Goal: Information Seeking & Learning: Learn about a topic

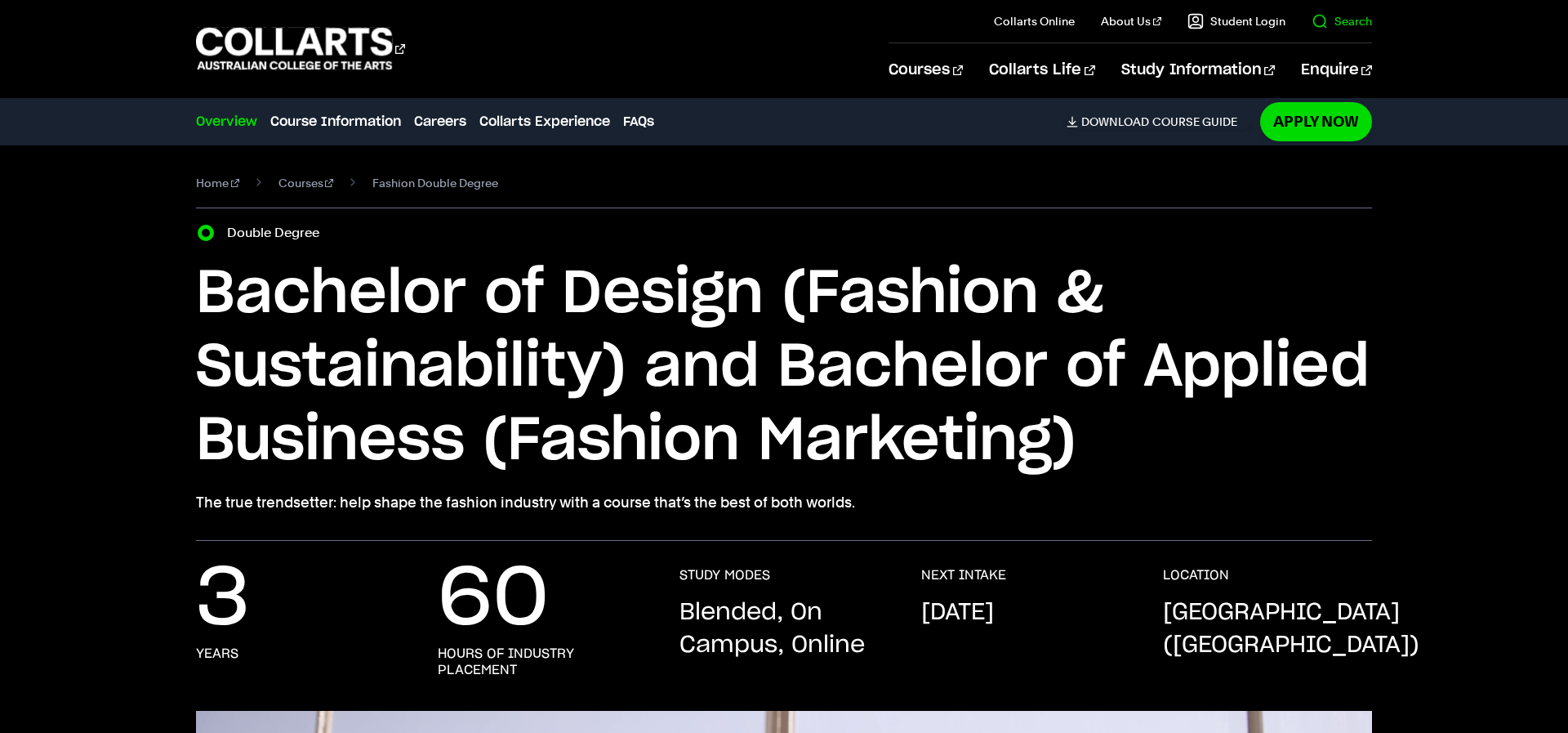
click at [1324, 28] on link "Search" at bounding box center [1341, 21] width 61 height 16
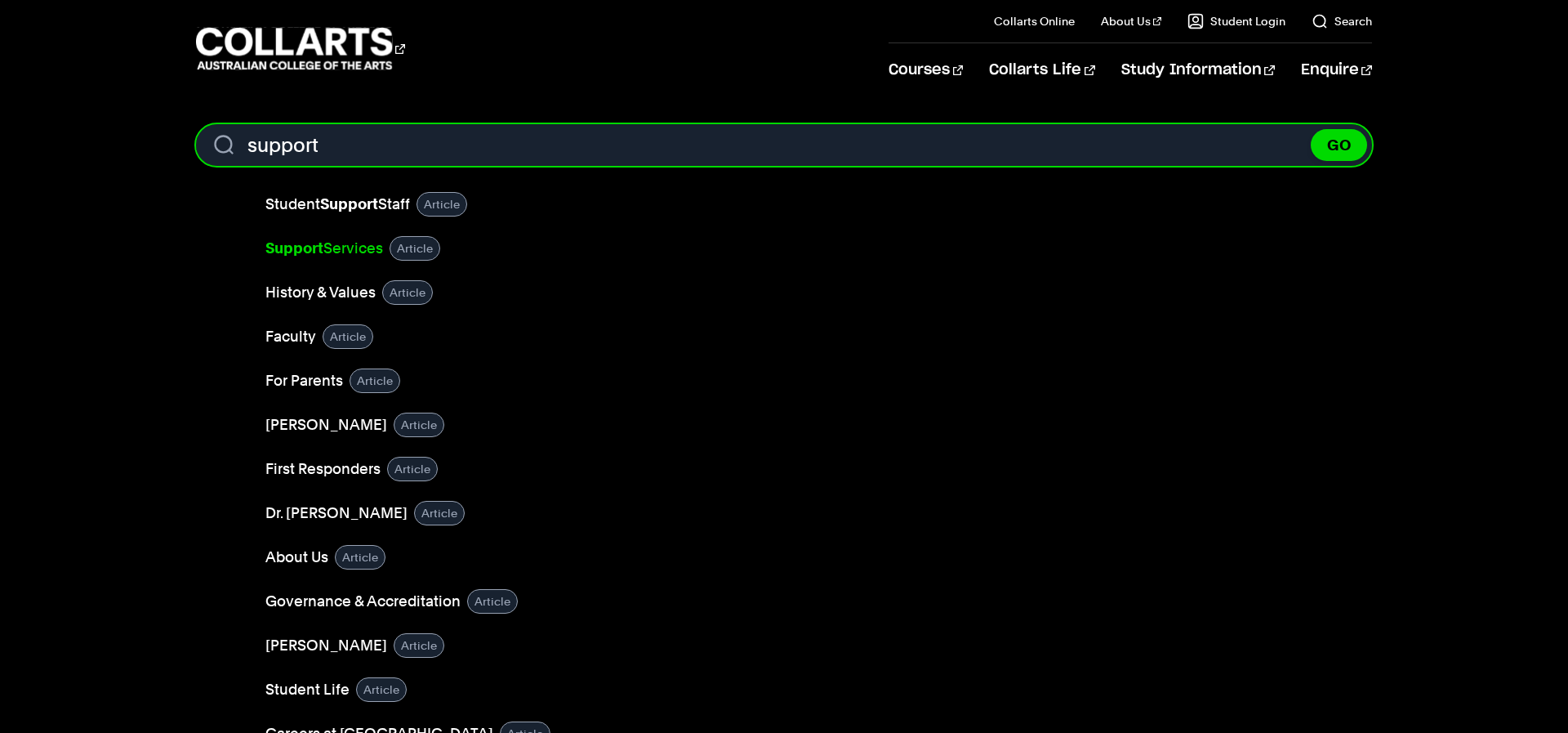
type input "support"
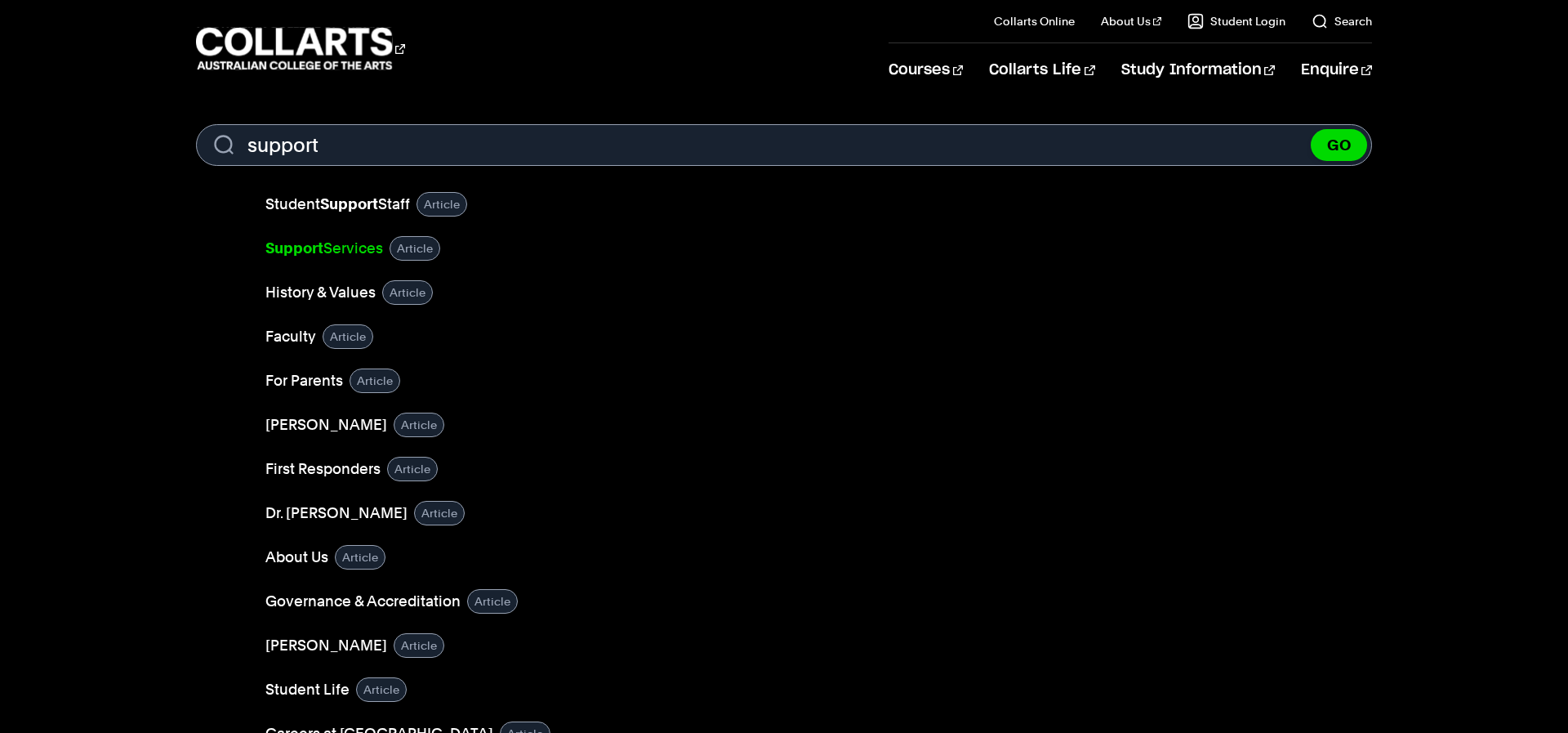
click at [312, 253] on b "Support" at bounding box center [294, 248] width 58 height 17
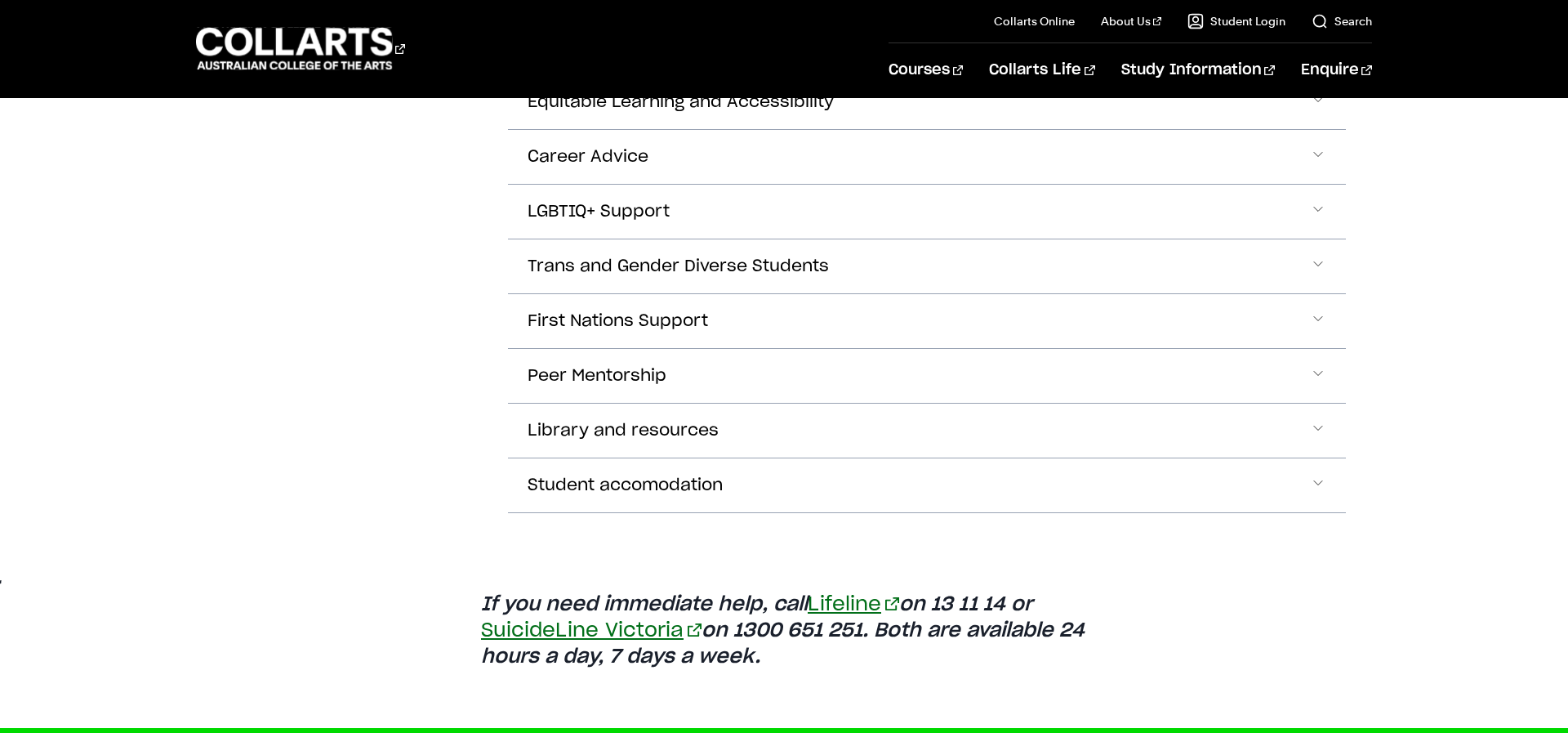
scroll to position [896, 0]
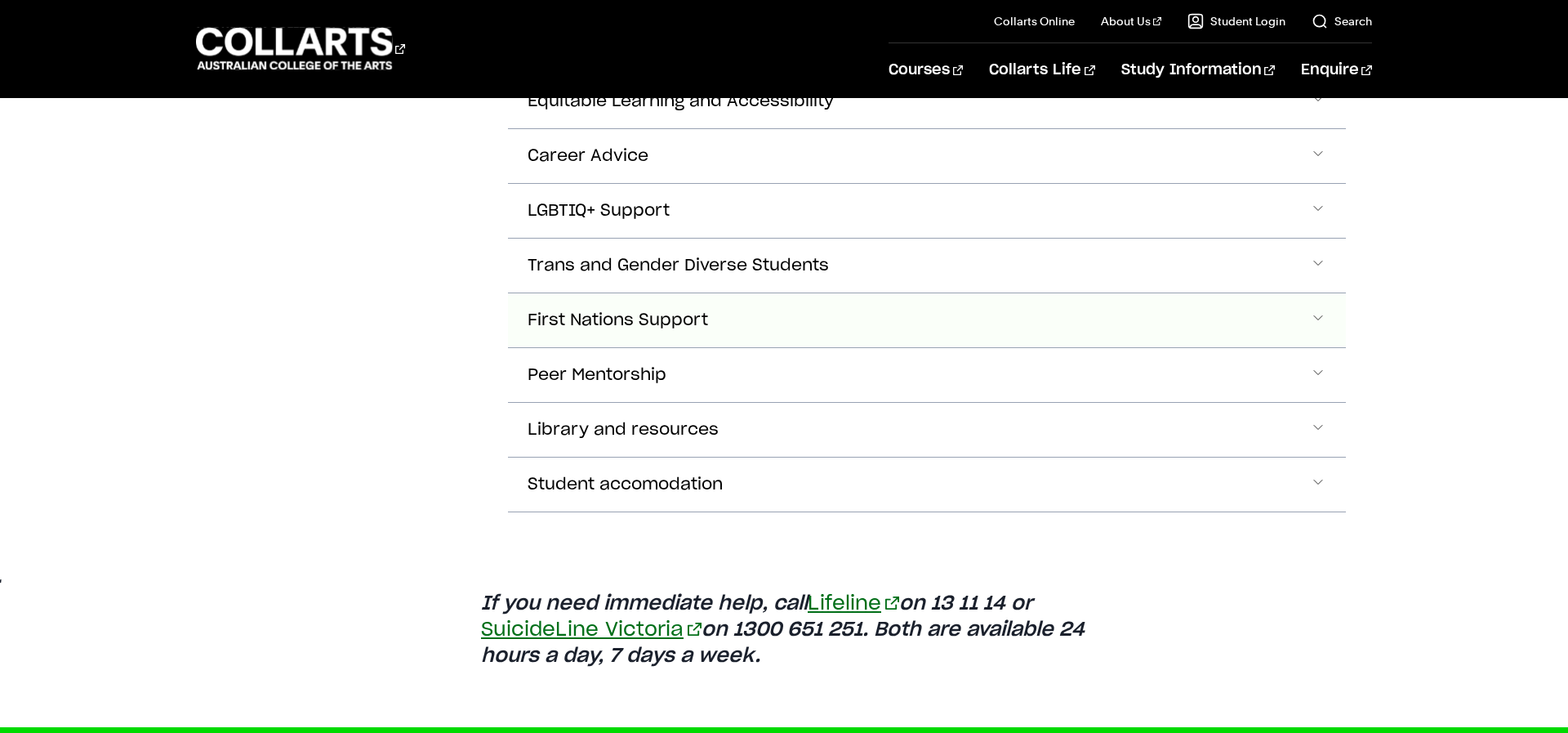
click at [634, 325] on span "First Nations Support" at bounding box center [618, 321] width 181 height 19
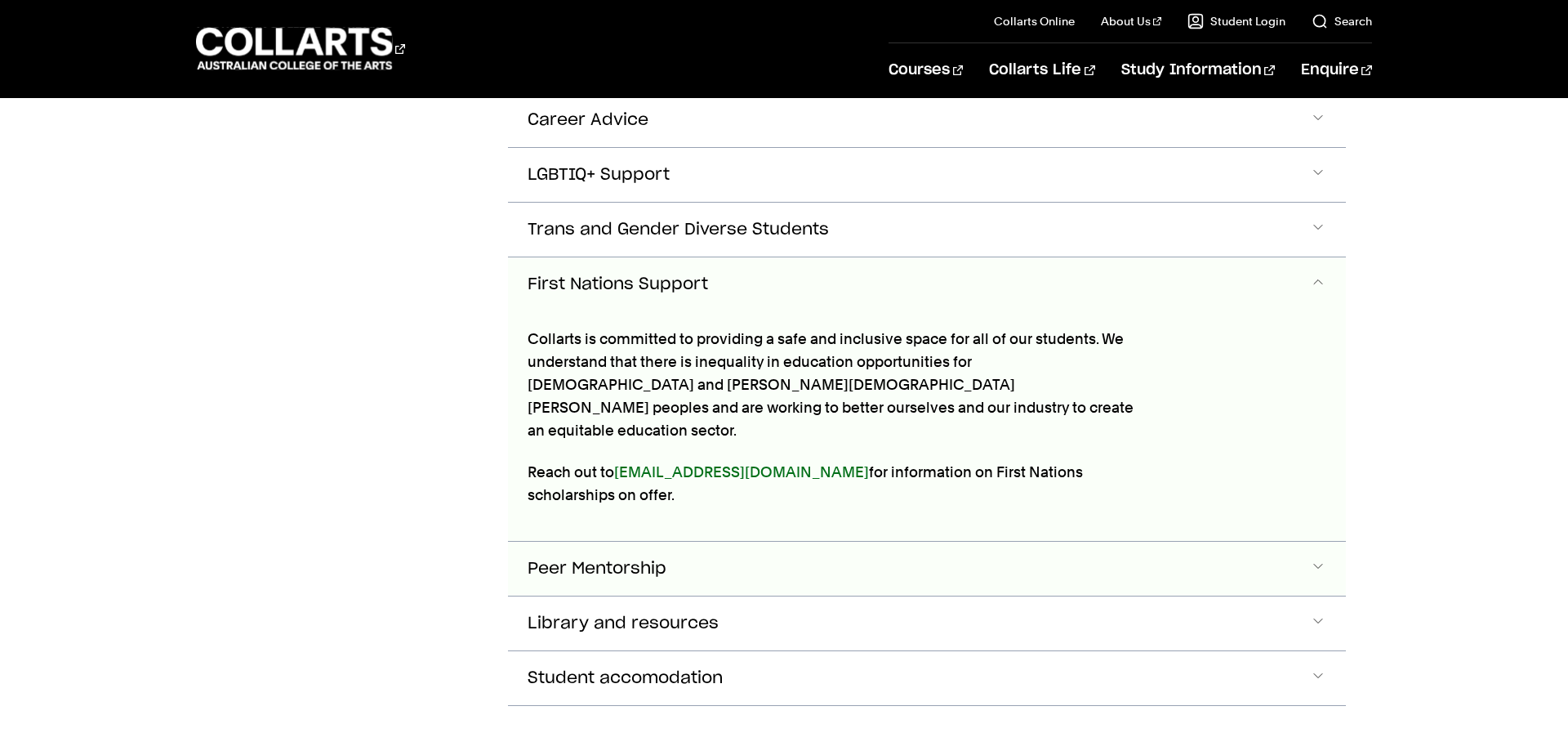
scroll to position [931, 0]
click at [622, 284] on span "First Nations Support" at bounding box center [618, 286] width 181 height 19
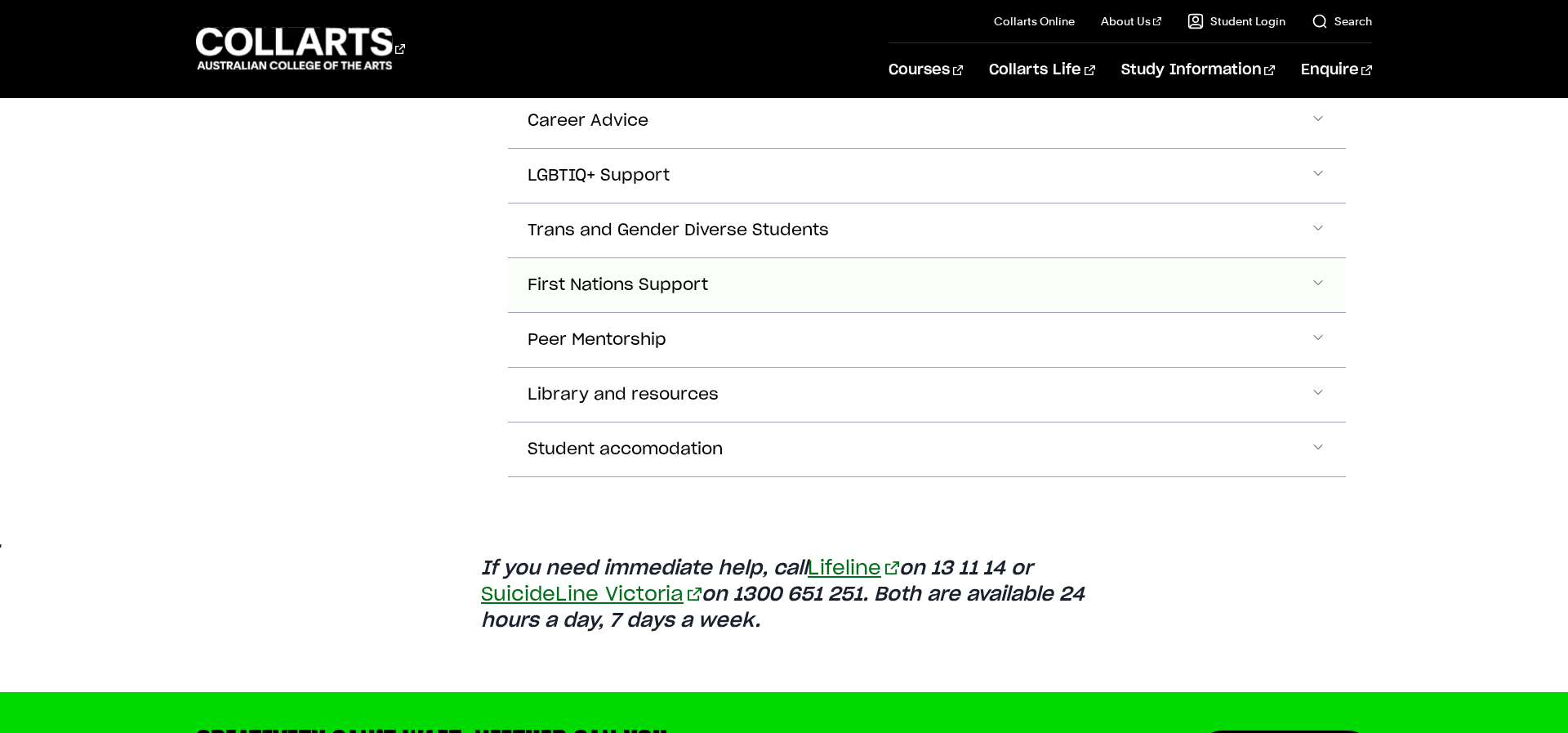
click at [621, 286] on span "First Nations Support" at bounding box center [618, 286] width 181 height 19
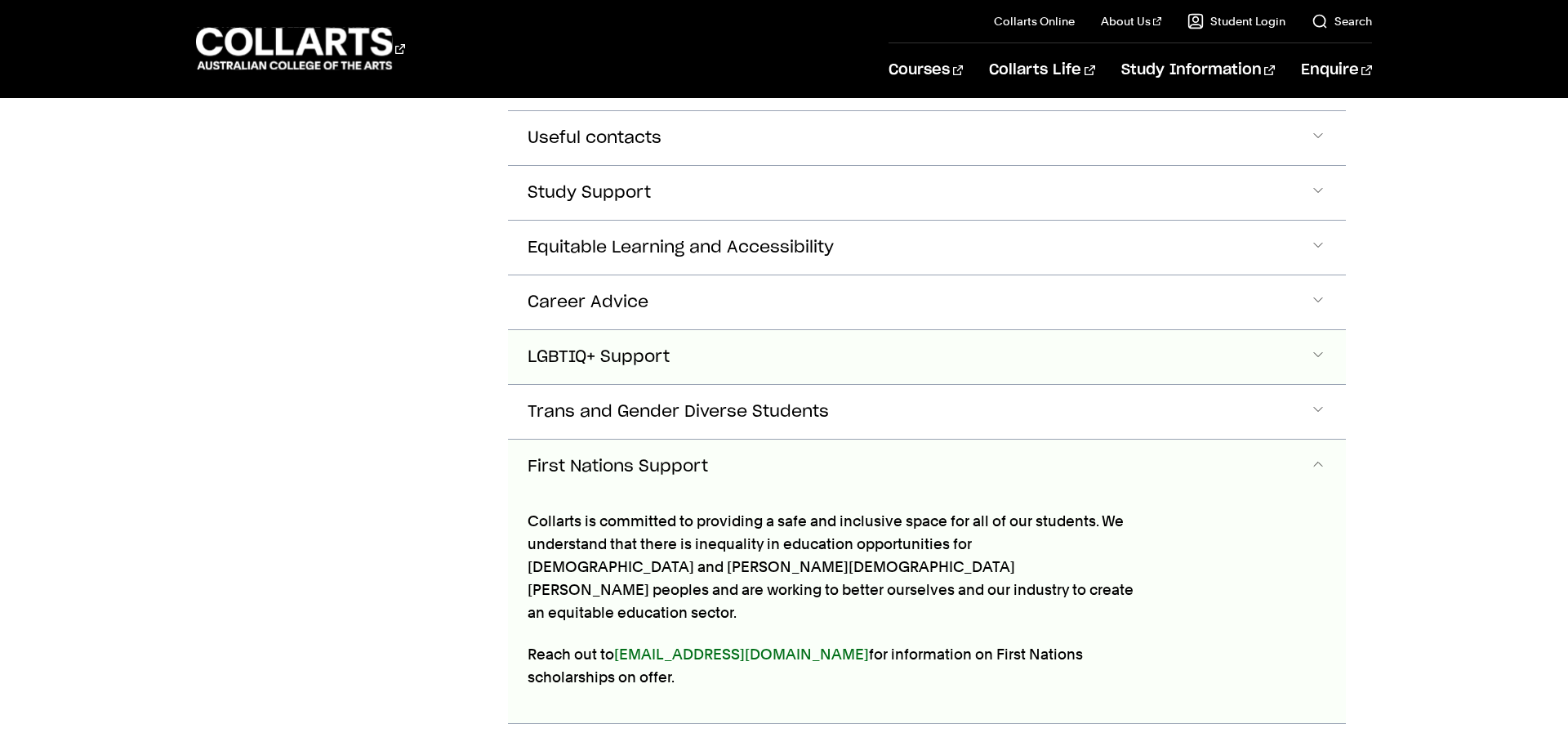
scroll to position [747, 0]
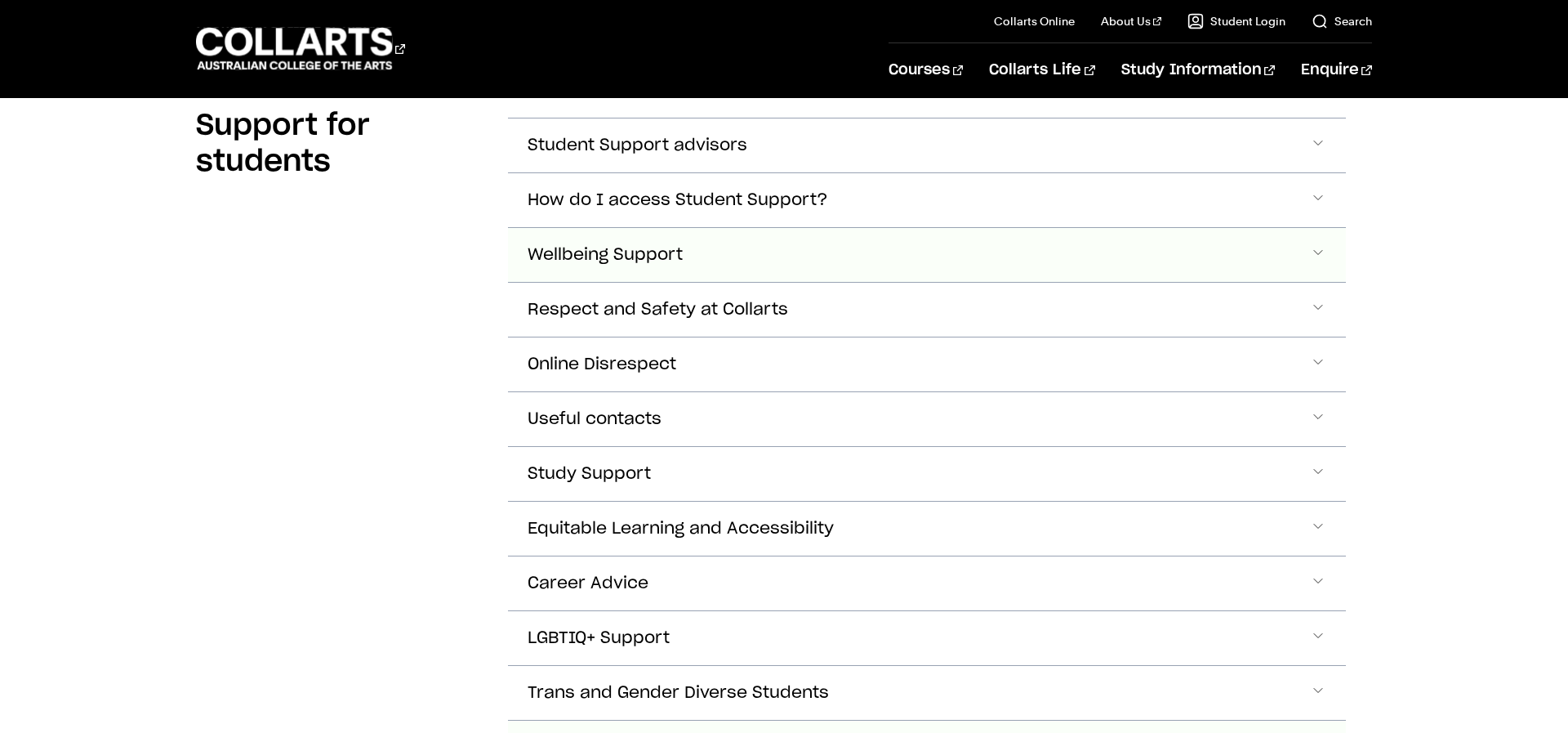
click at [578, 257] on span "Wellbeing Support" at bounding box center [605, 255] width 155 height 19
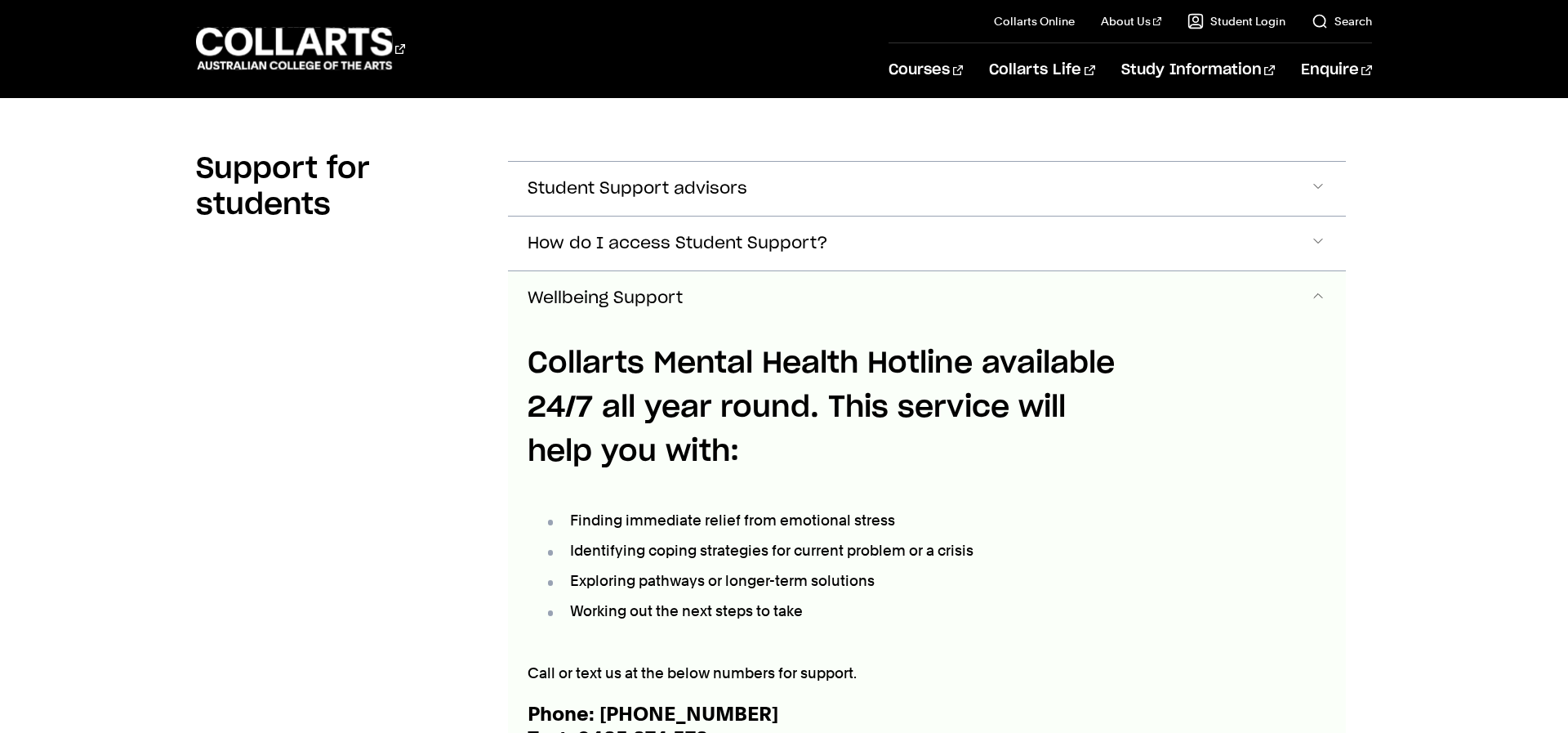
scroll to position [423, 0]
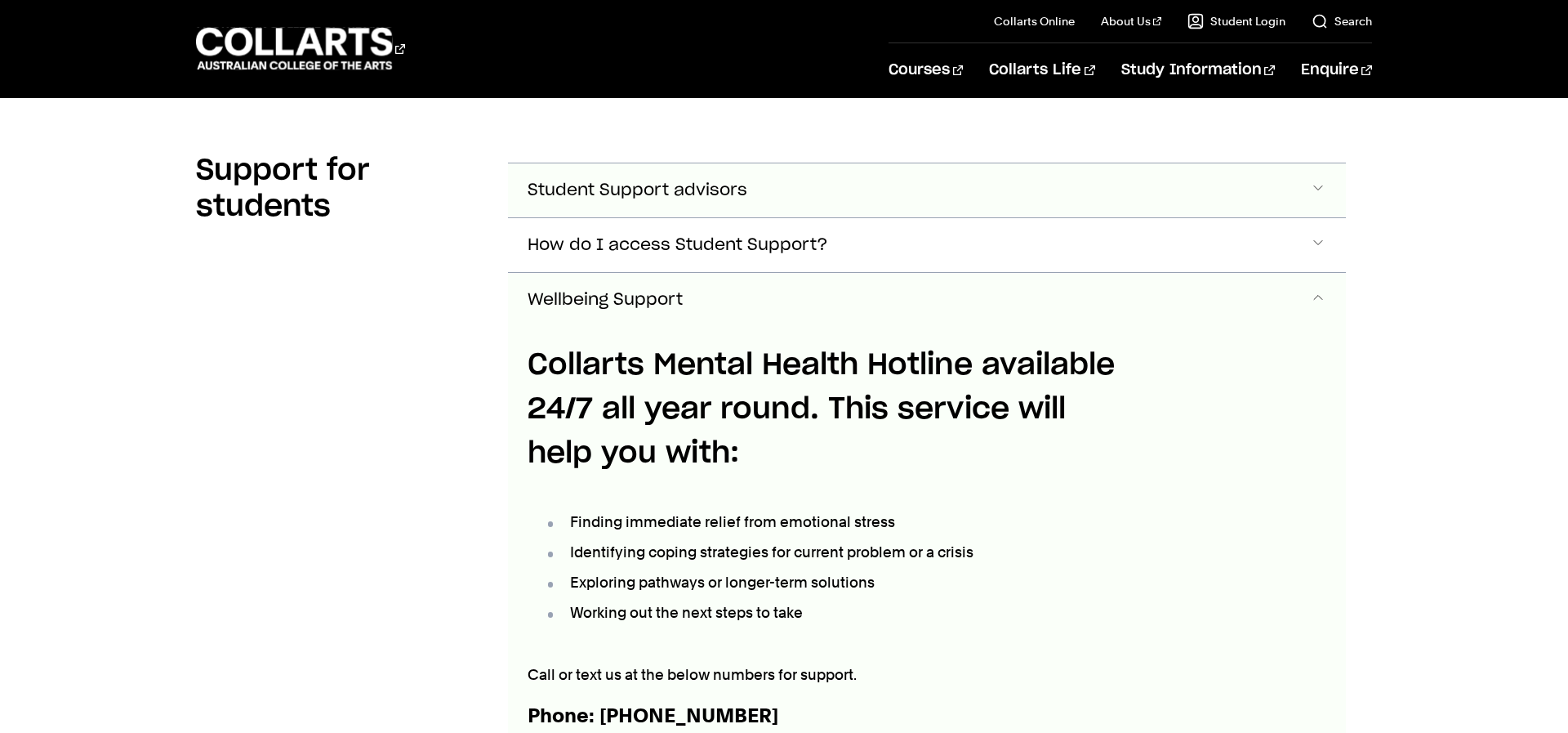
click at [645, 202] on button "Student Support advisors" at bounding box center [927, 191] width 838 height 54
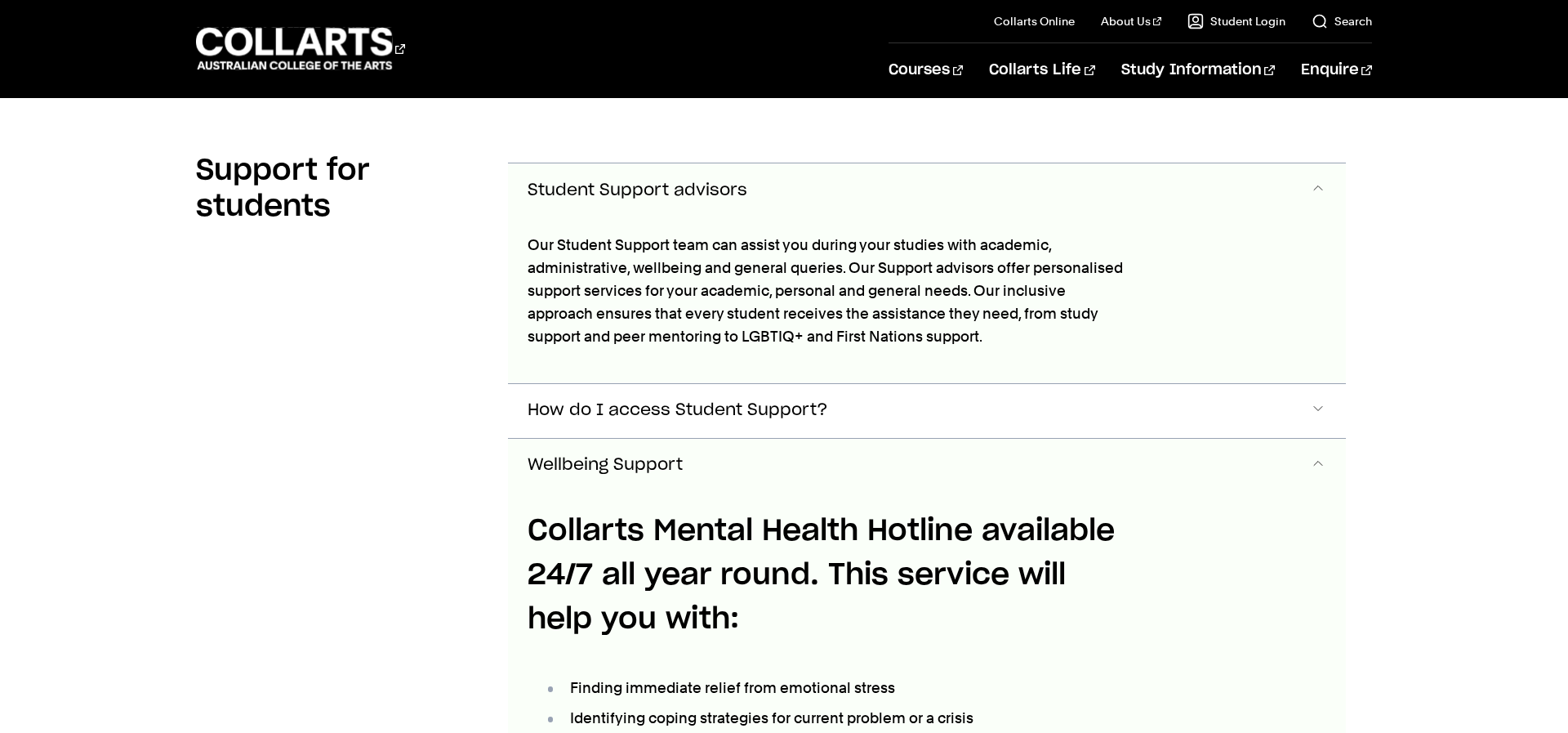
scroll to position [440, 0]
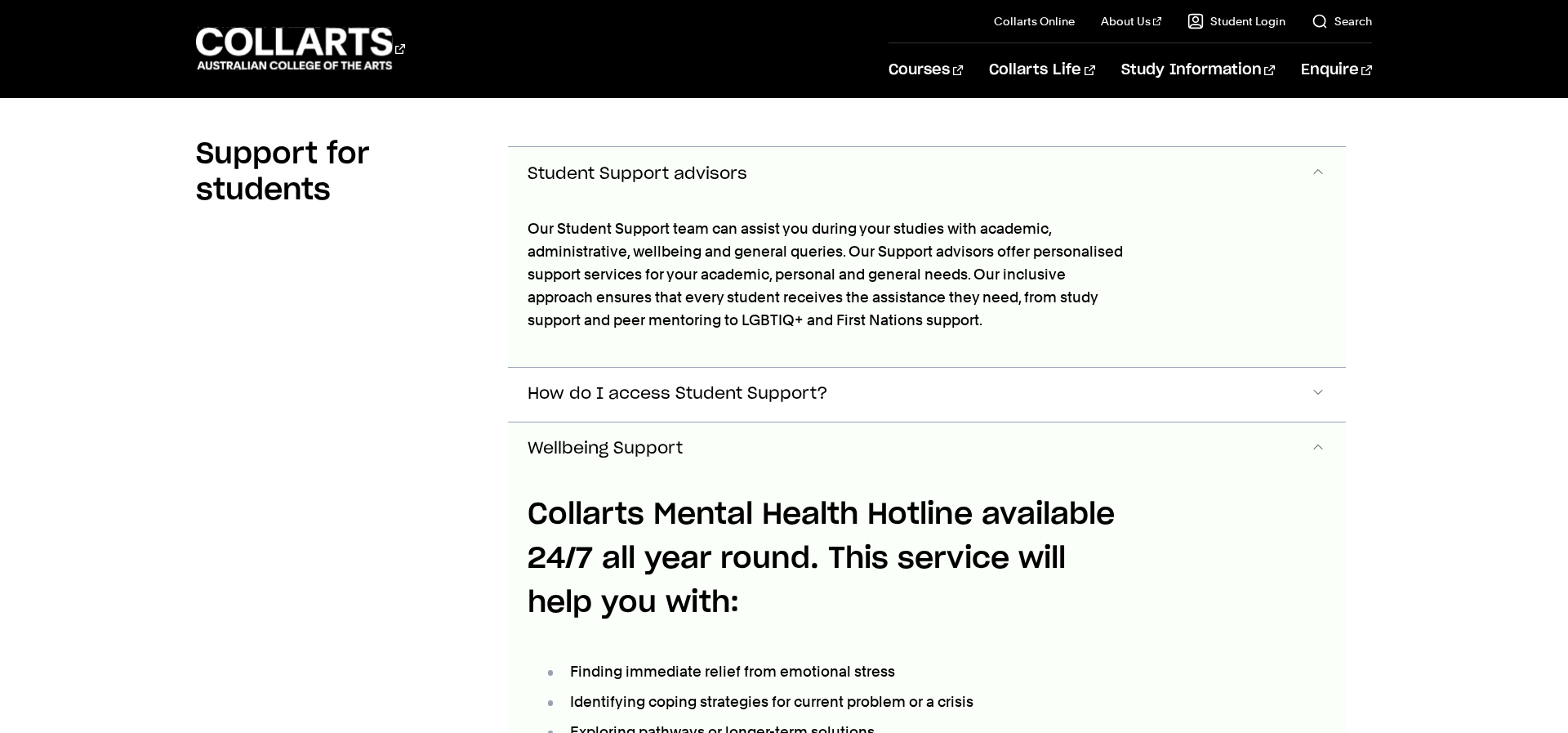
click at [588, 169] on span "Student Support advisors" at bounding box center [637, 174] width 219 height 19
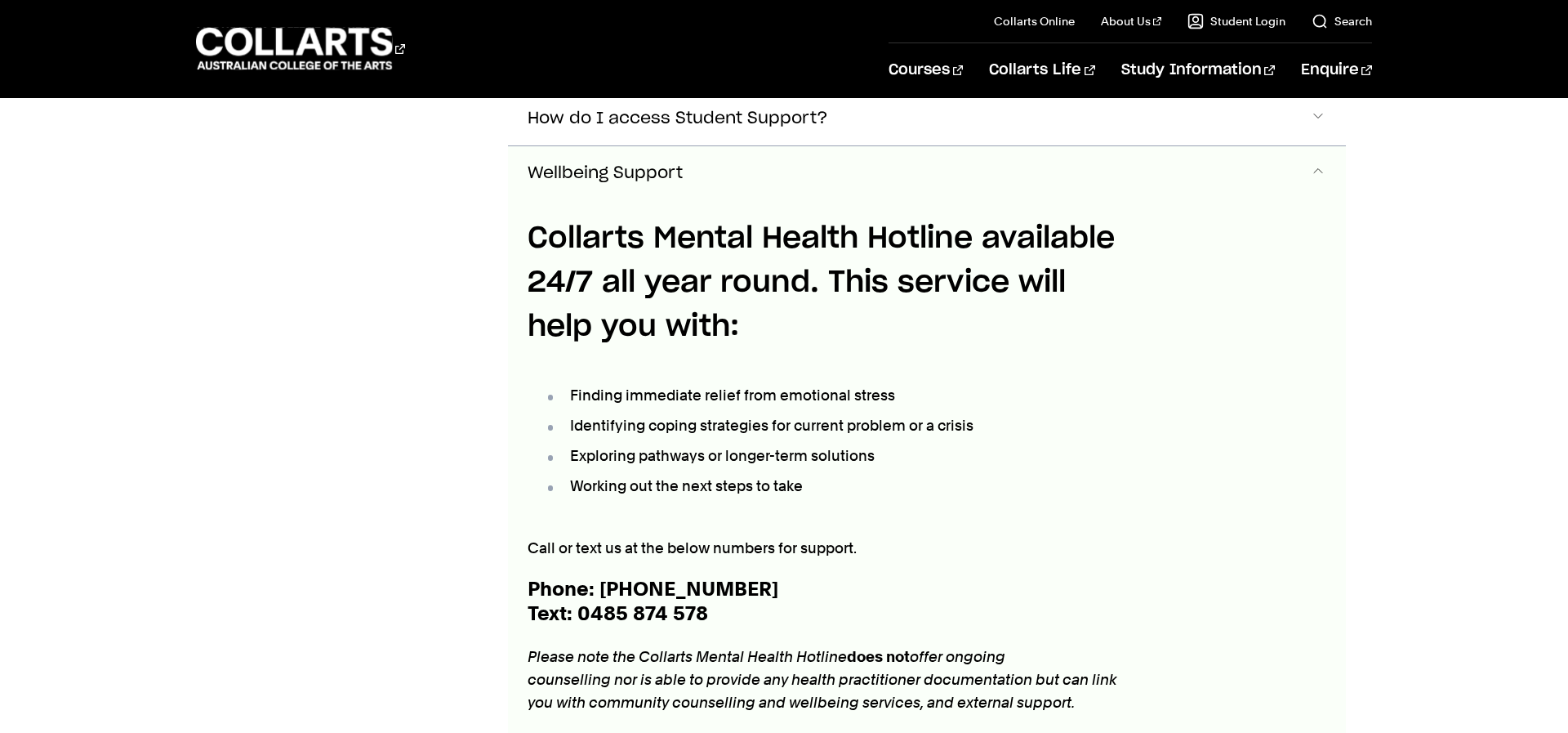
scroll to position [542, 0]
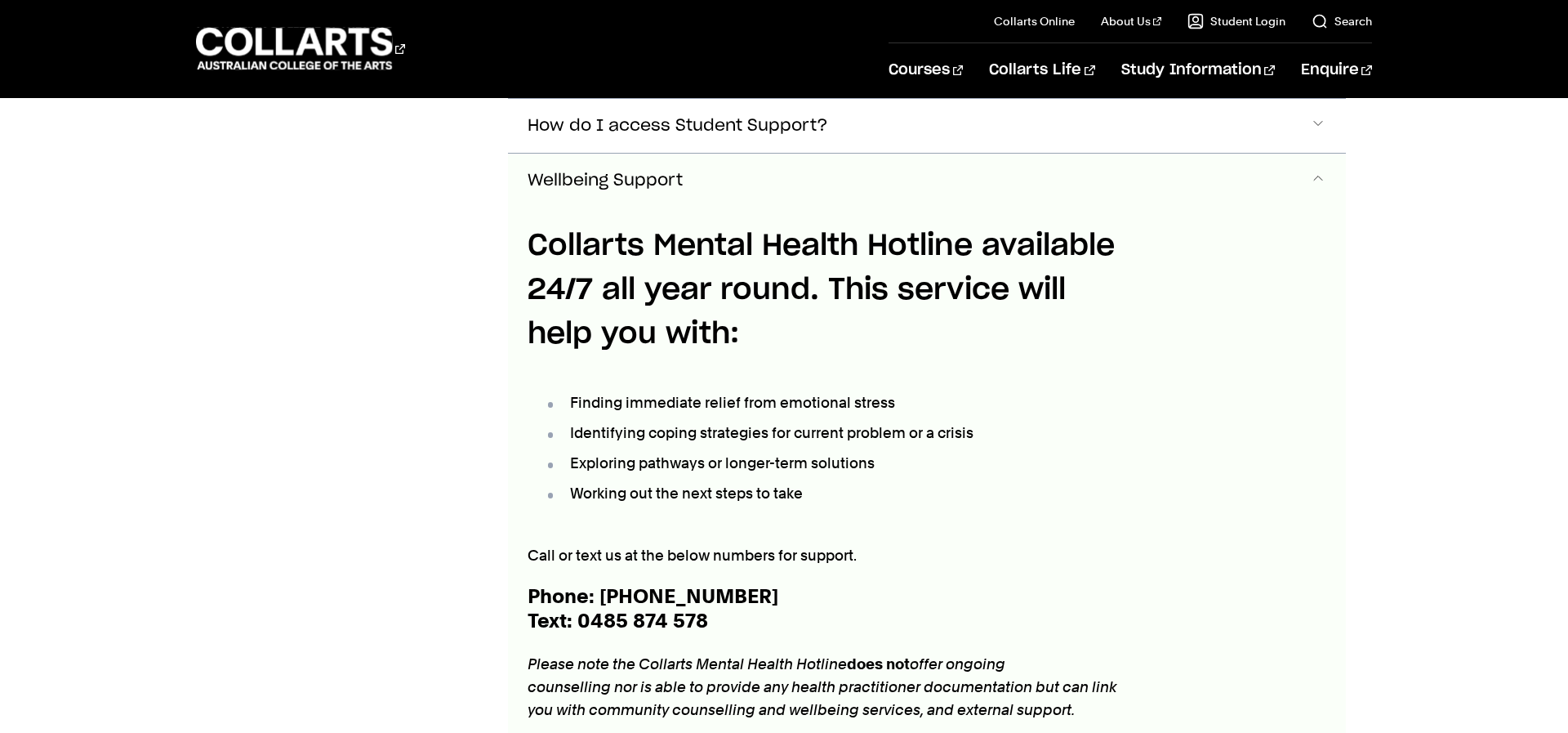
click at [623, 194] on button "Wellbeing Support" at bounding box center [927, 181] width 838 height 54
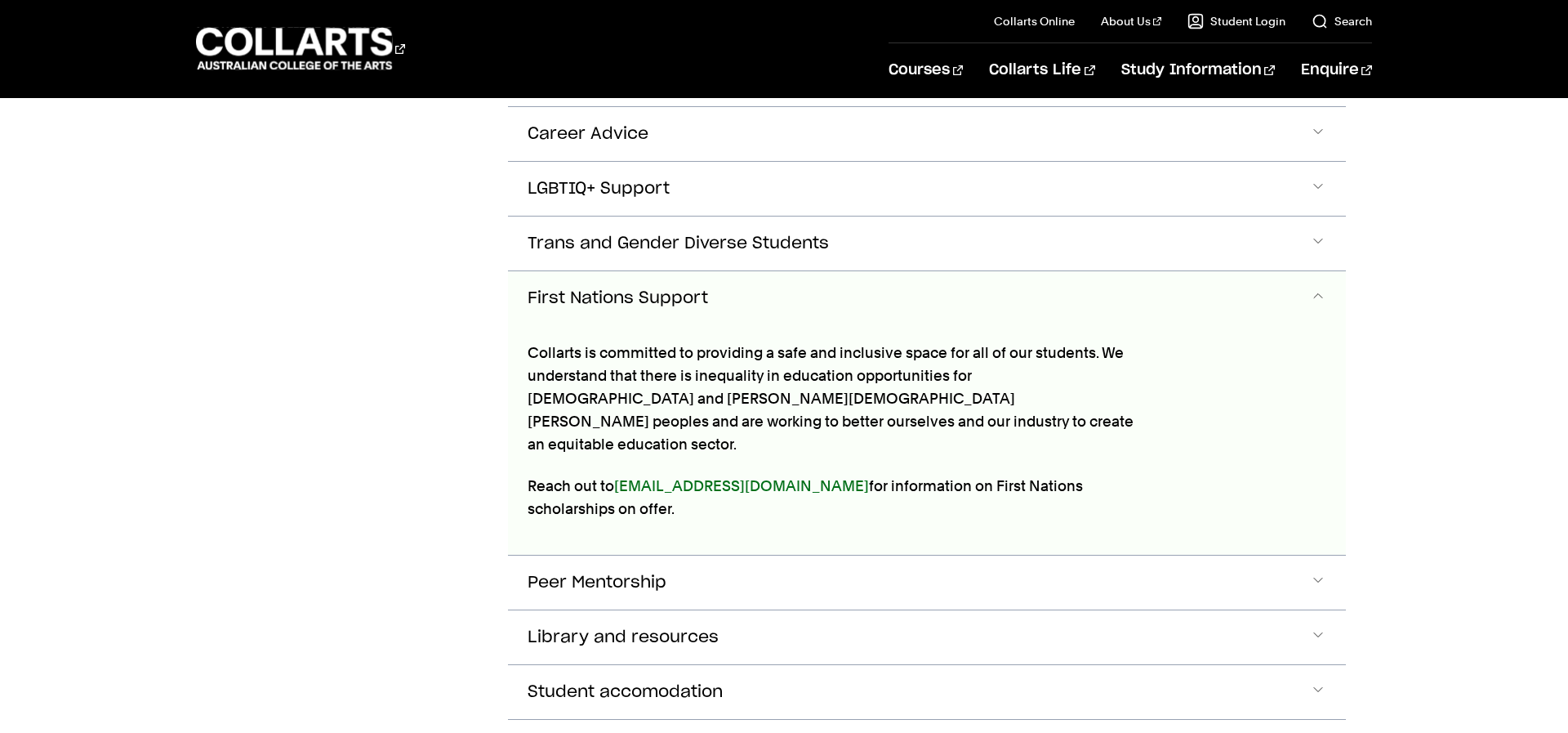
scroll to position [905, 0]
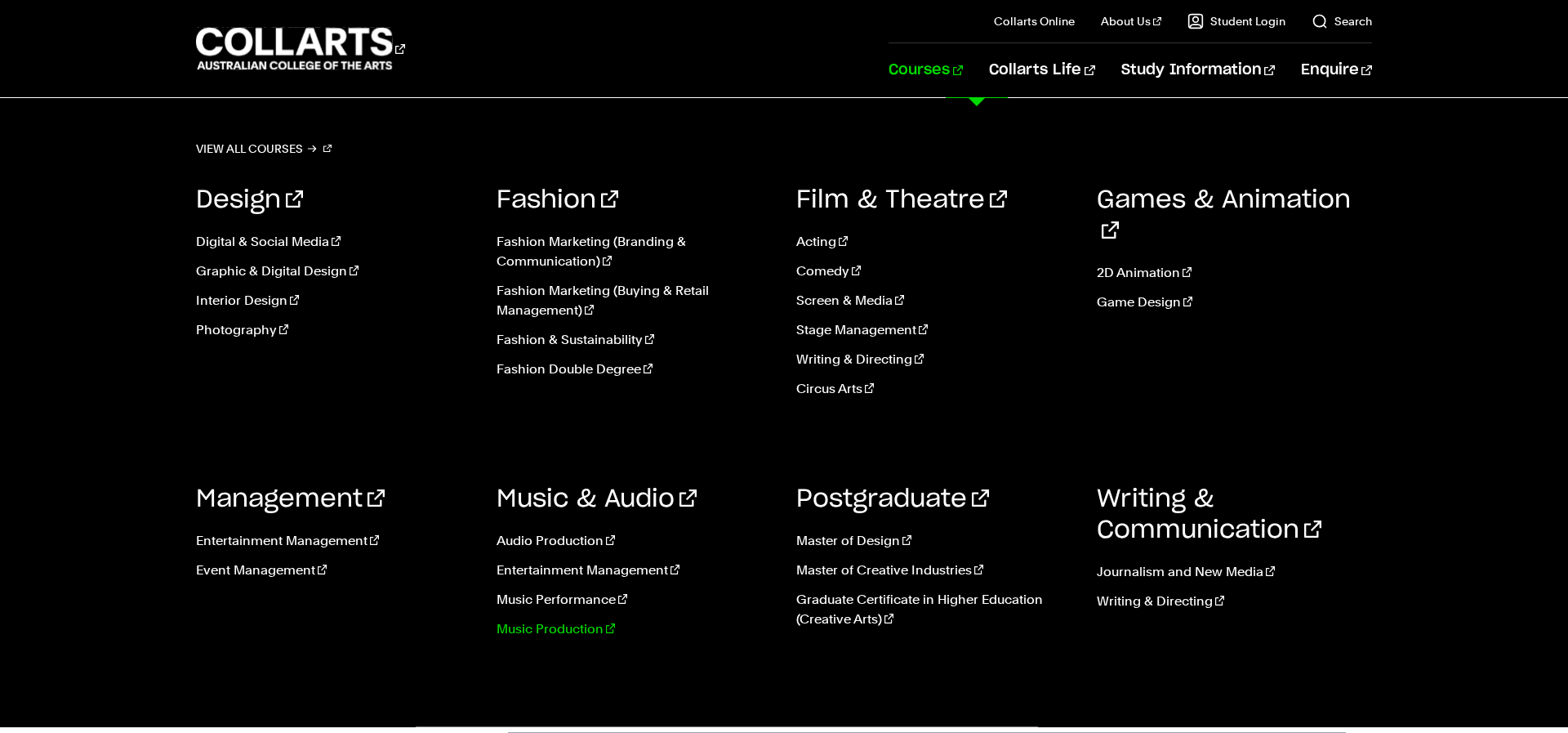
click at [532, 628] on link "Music Production" at bounding box center [635, 629] width 276 height 20
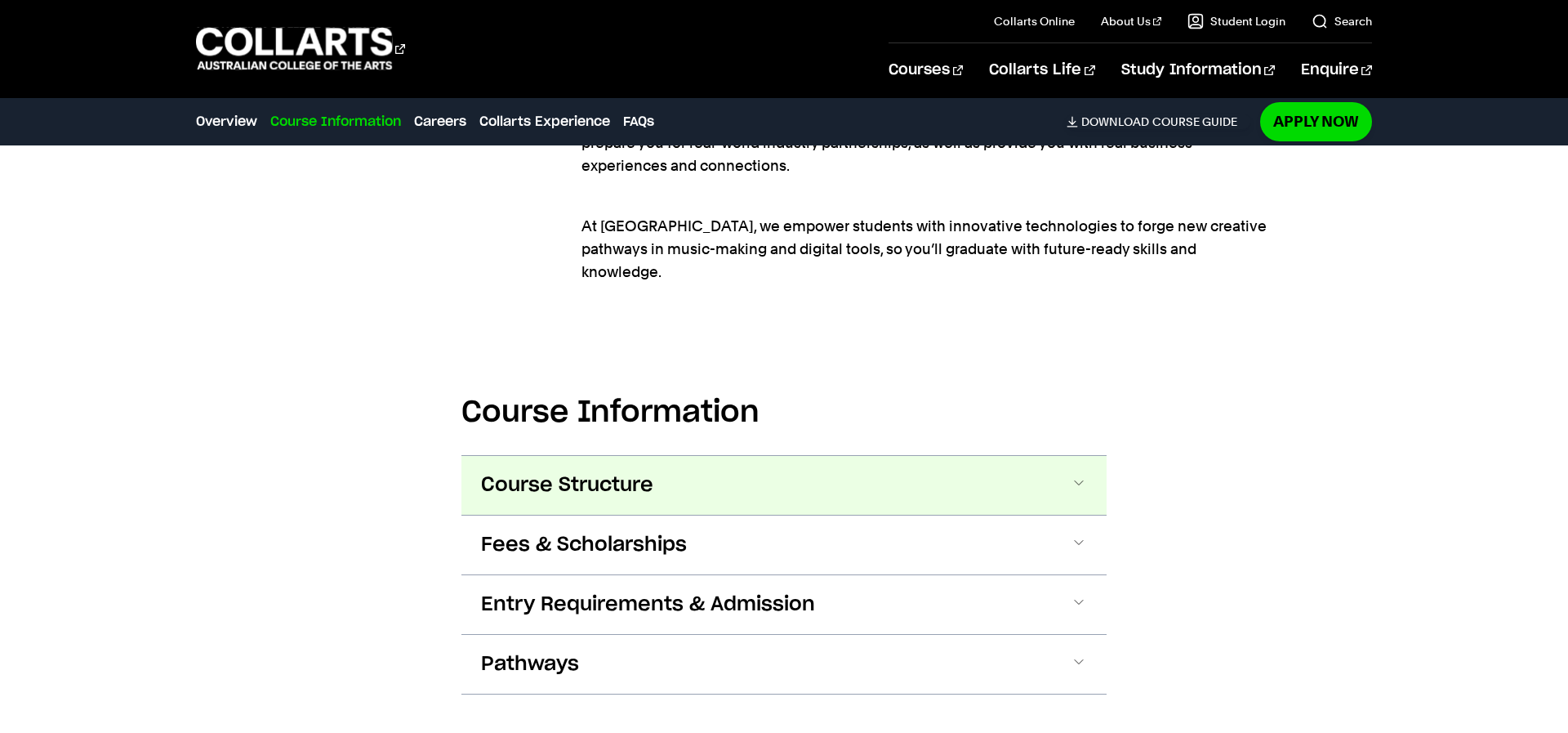
click at [654, 475] on button "Course Structure" at bounding box center [784, 485] width 645 height 59
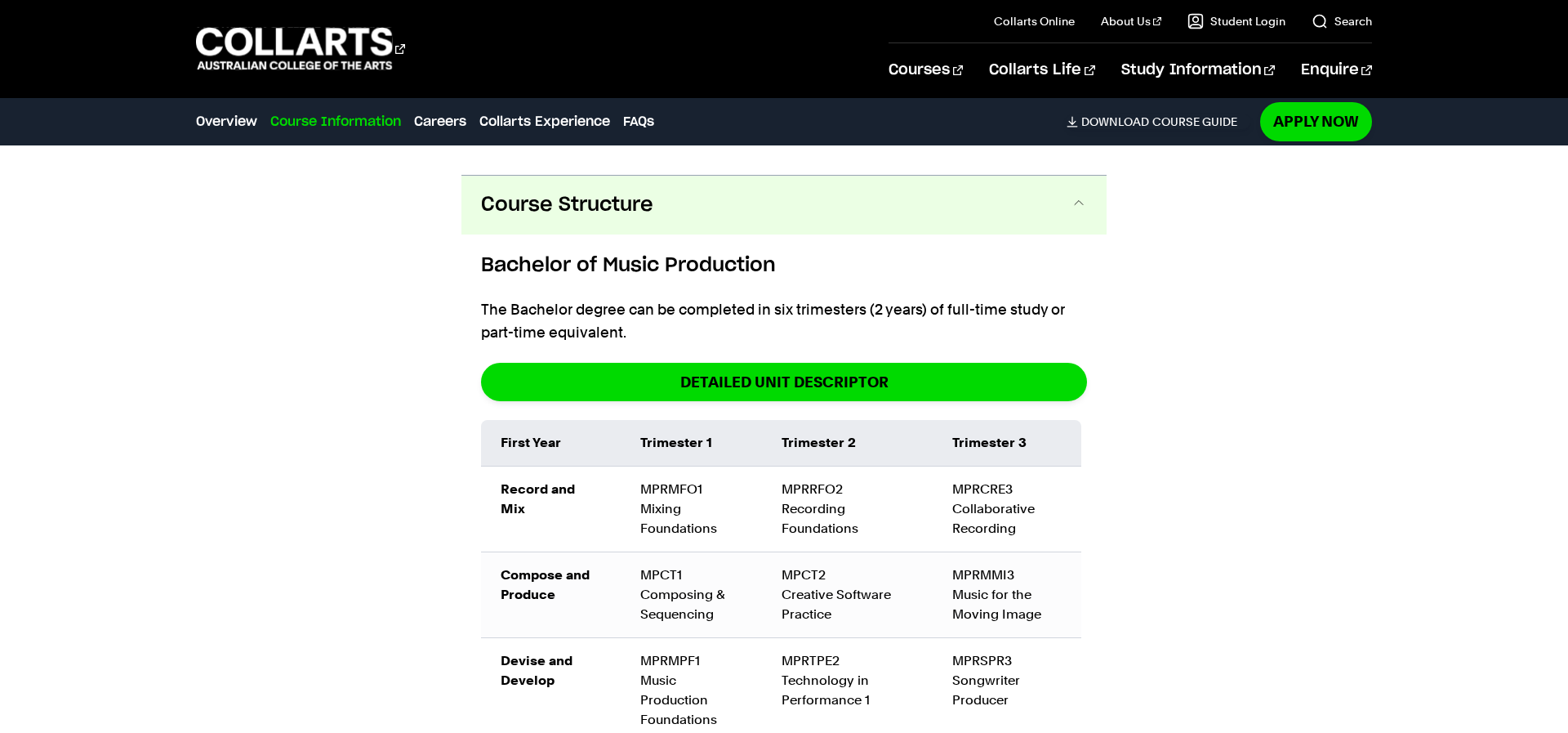
scroll to position [2073, 0]
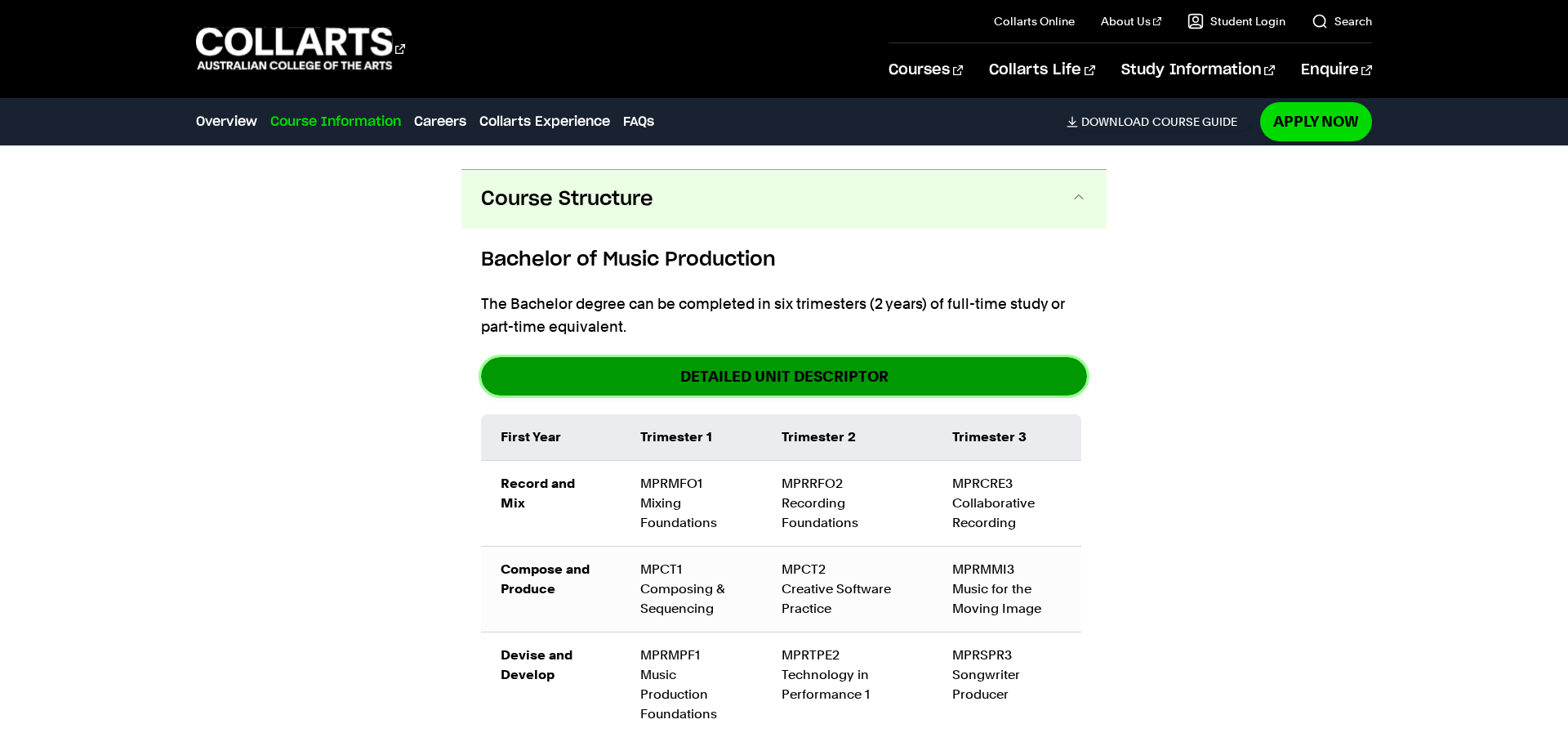
click at [685, 363] on link "DETAILED UNIT DESCRIPTOR" at bounding box center [784, 376] width 606 height 39
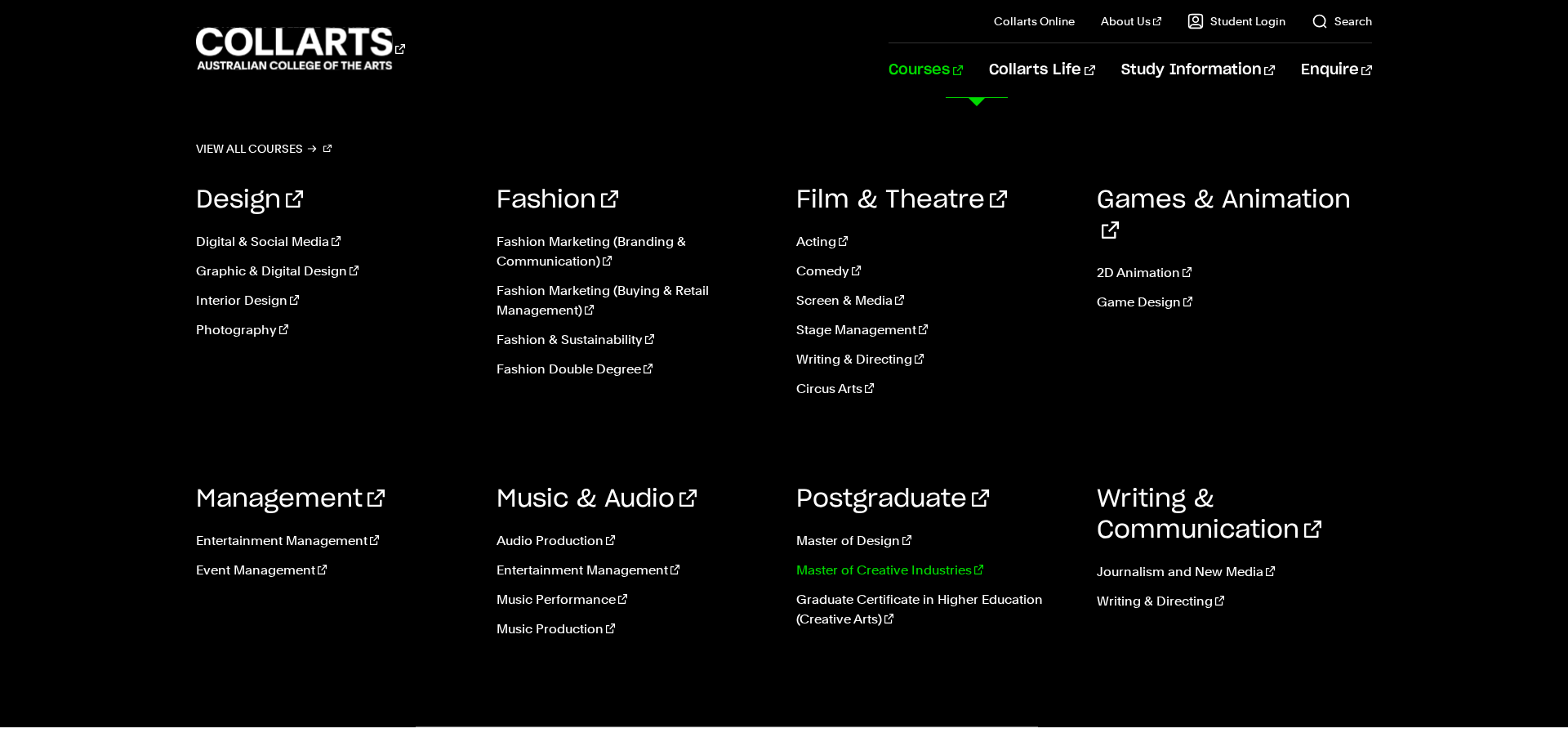
click at [858, 575] on link "Master of Creative Industries" at bounding box center [935, 570] width 276 height 20
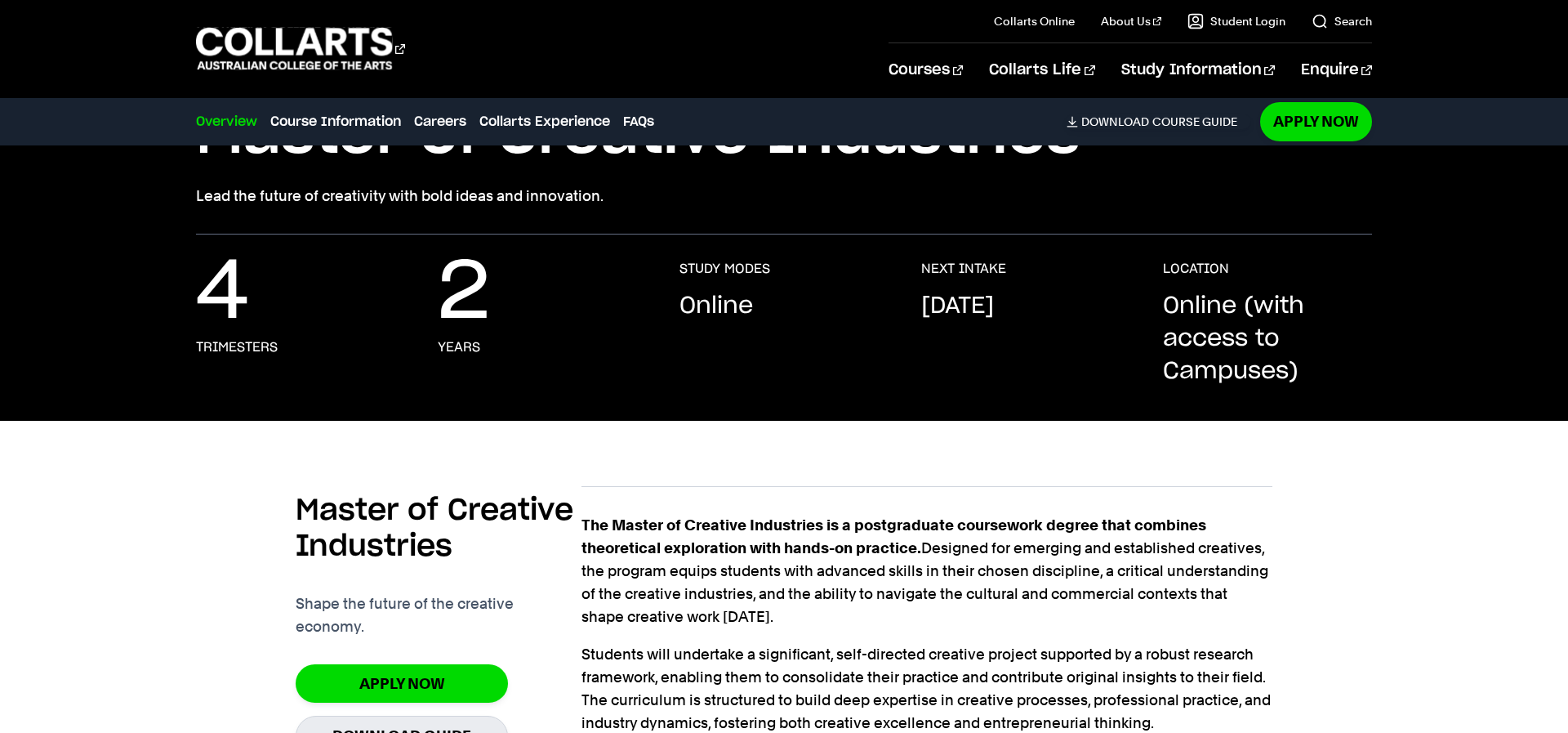
scroll to position [167, 0]
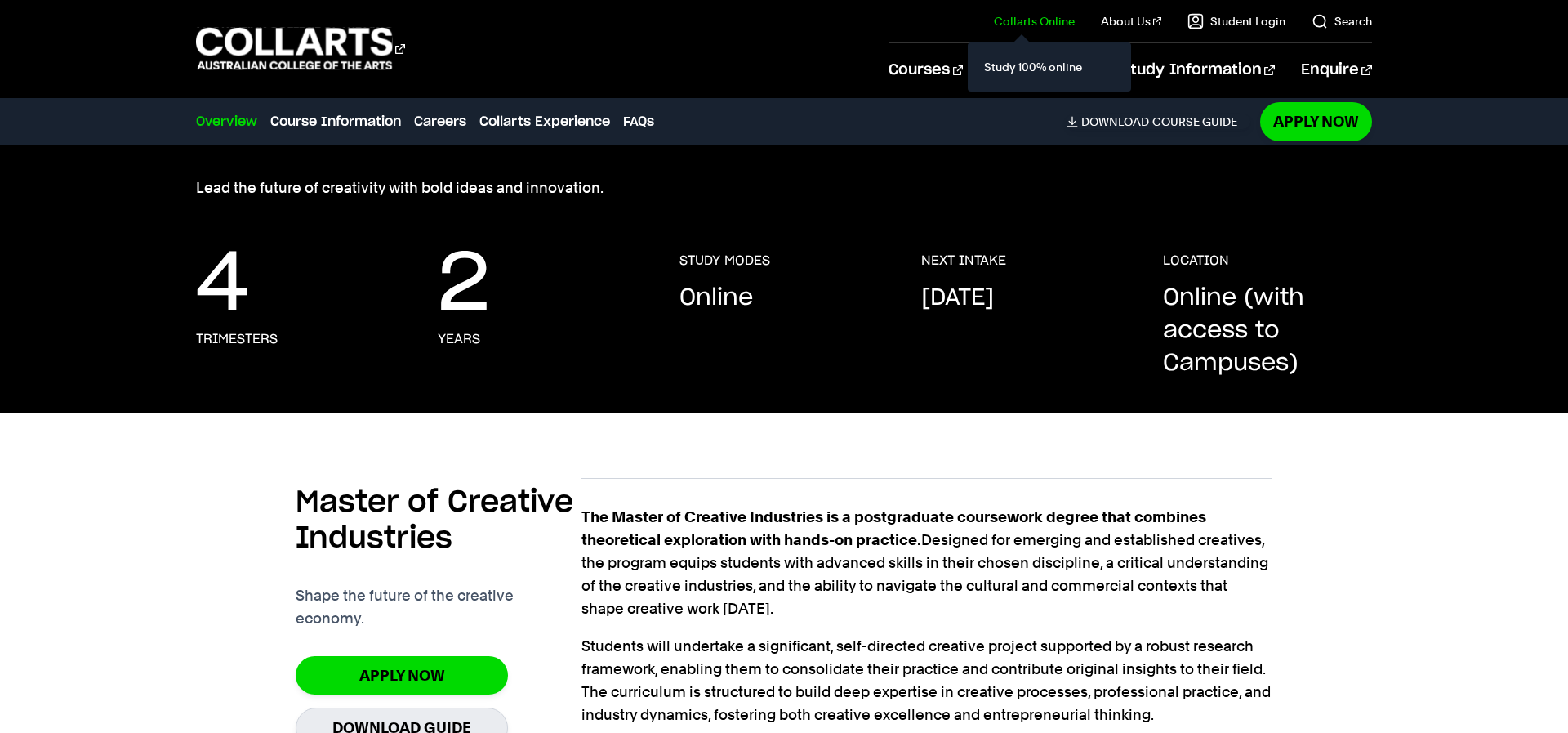
click at [1043, 21] on link "Collarts Online" at bounding box center [1035, 21] width 81 height 16
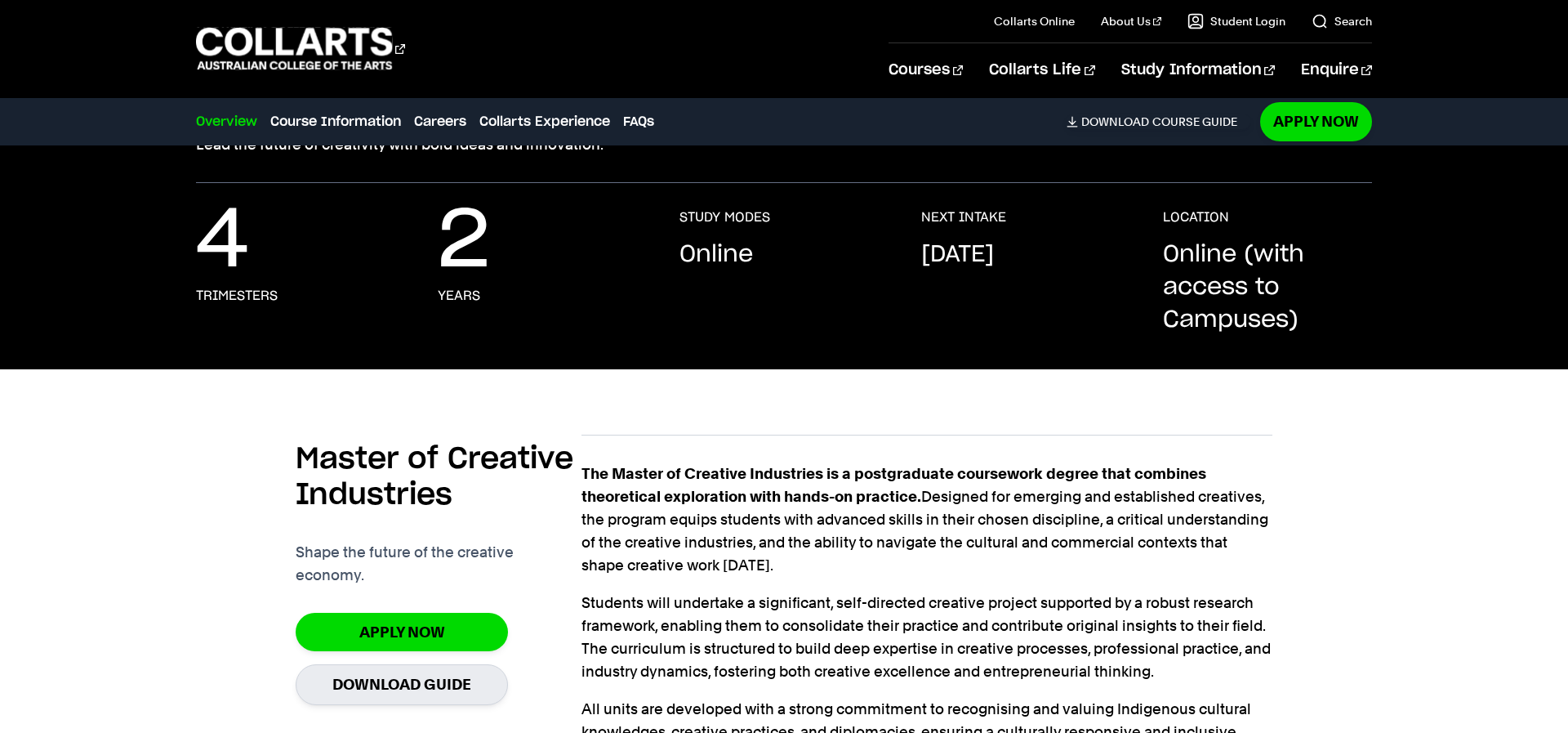
scroll to position [0, 0]
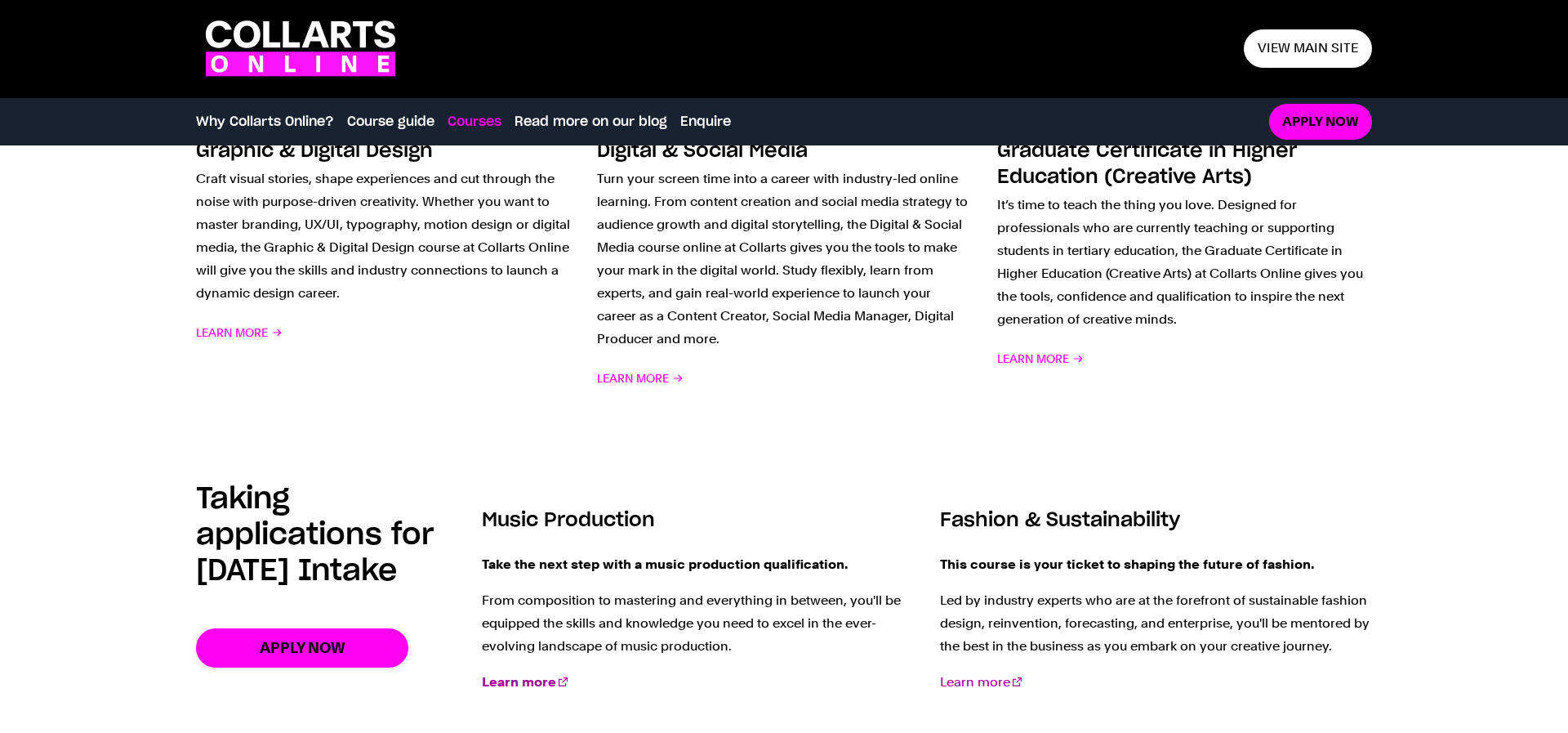
scroll to position [1868, 0]
